Goal: Check status

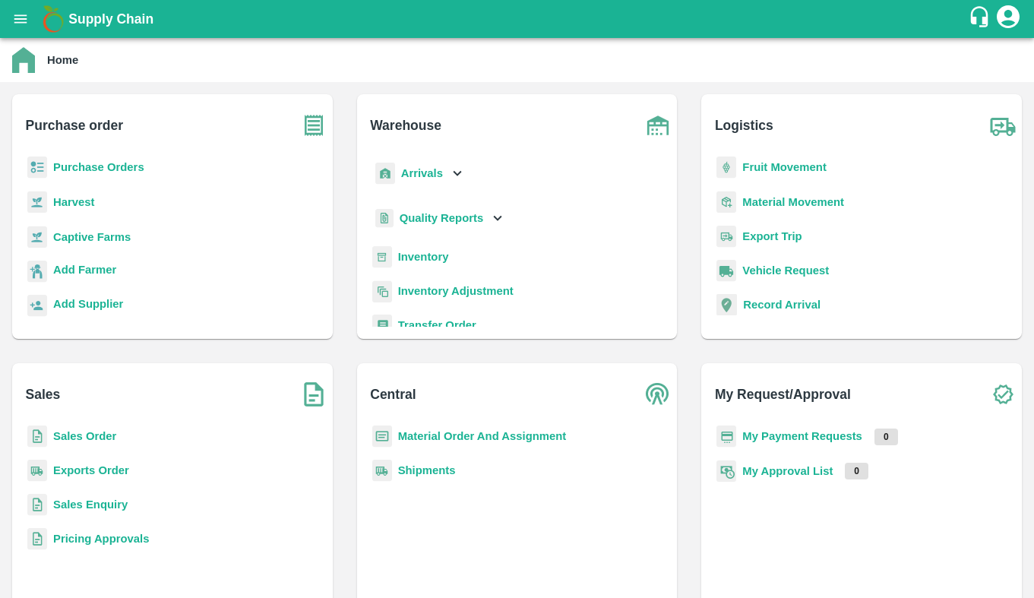
click at [87, 469] on b "Exports Order" at bounding box center [91, 470] width 76 height 12
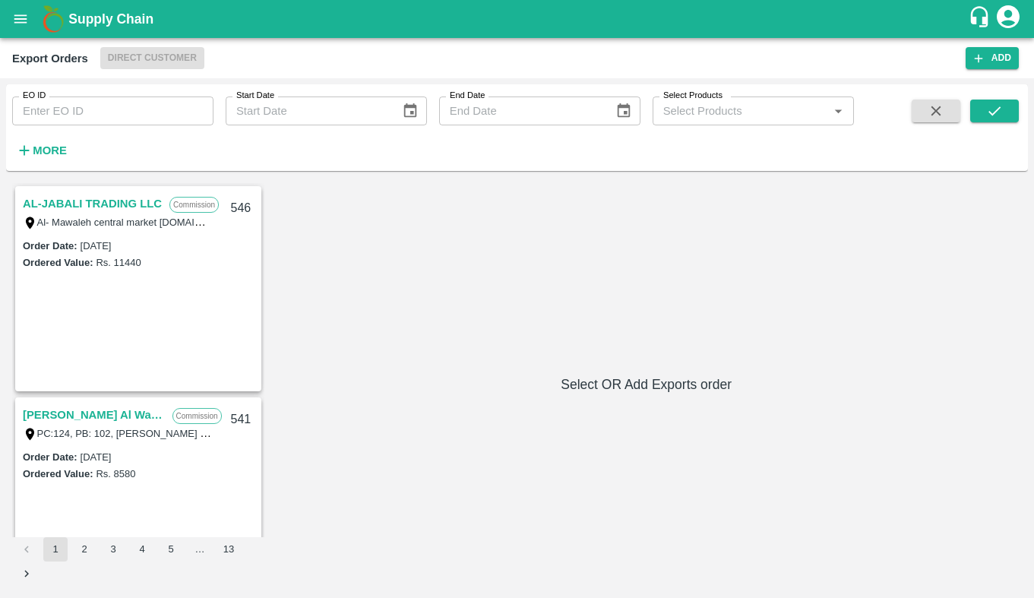
click at [119, 113] on input "EO ID" at bounding box center [112, 110] width 201 height 29
type input "509"
click at [1020, 112] on div "EO ID 509 EO ID Start Date Start Date End Date End Date Select Products Select …" at bounding box center [517, 127] width 1022 height 74
click at [989, 107] on icon "submit" at bounding box center [994, 111] width 17 height 17
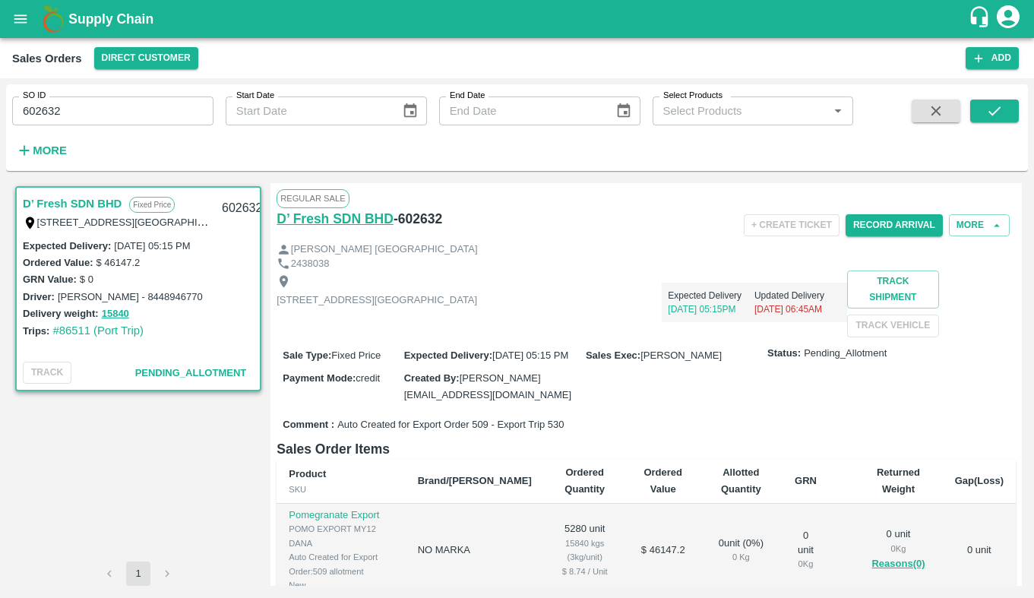
click at [341, 217] on h6 "D’ Fresh SDN BHD" at bounding box center [335, 218] width 117 height 21
